Goal: Transaction & Acquisition: Purchase product/service

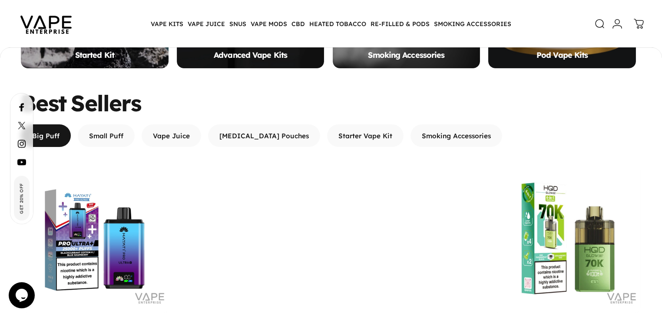
scroll to position [727, 0]
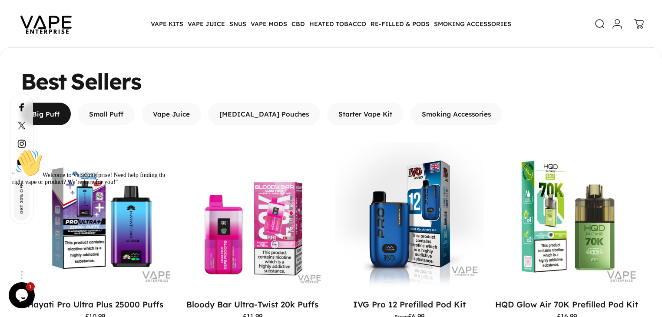
click at [92, 149] on div at bounding box center [90, 149] width 156 height 0
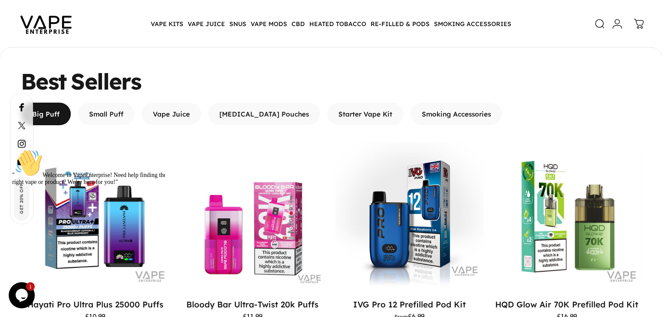
click at [92, 149] on div at bounding box center [90, 149] width 156 height 0
click at [88, 171] on div "" Welcome to VapeEnterprise! Need help finding the right vape or product? We’re…" at bounding box center [90, 167] width 156 height 36
click at [83, 159] on div "" Welcome to VapeEnterprise! Need help finding the right vape or product? We’re…" at bounding box center [90, 167] width 156 height 36
click at [80, 185] on div "" Welcome to VapeEnterprise! Need help finding the right vape or product? We’re…" at bounding box center [90, 167] width 156 height 36
click at [86, 149] on div at bounding box center [90, 149] width 156 height 0
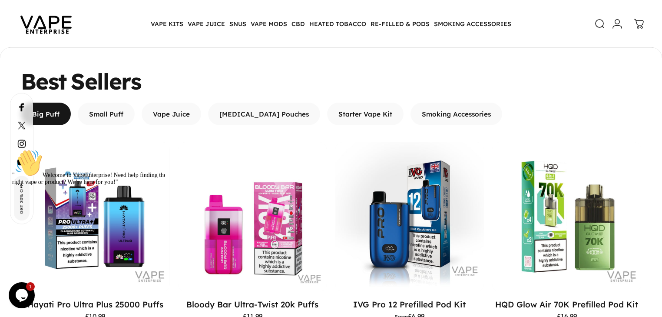
click at [91, 173] on div "" Welcome to VapeEnterprise! Need help finding the right vape or product? We’re…" at bounding box center [90, 167] width 156 height 36
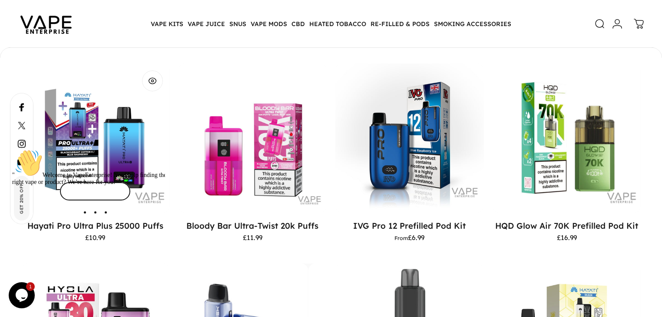
scroll to position [797, 0]
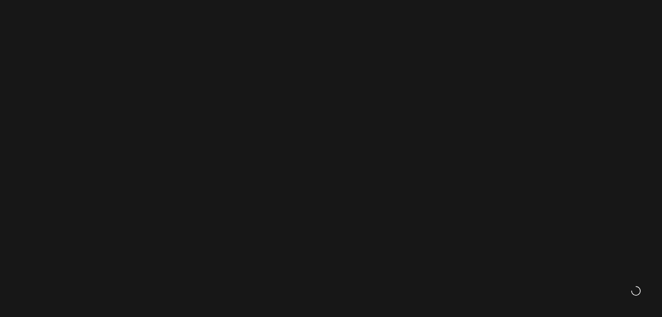
scroll to position [796, 0]
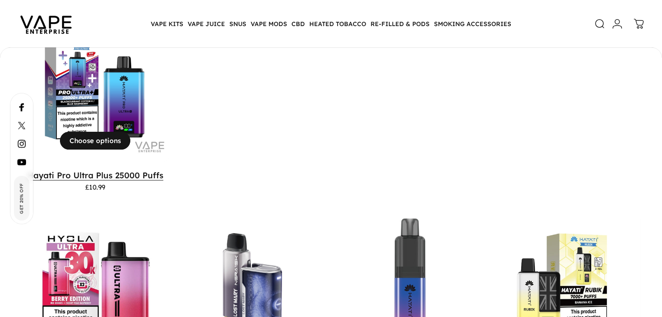
click at [81, 170] on link "Hayati Pro Ultra Plus 25000 Puffs" at bounding box center [95, 175] width 136 height 10
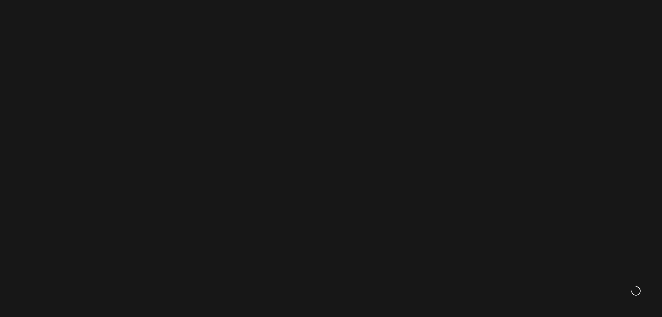
scroll to position [823, 0]
